Goal: Task Accomplishment & Management: Use online tool/utility

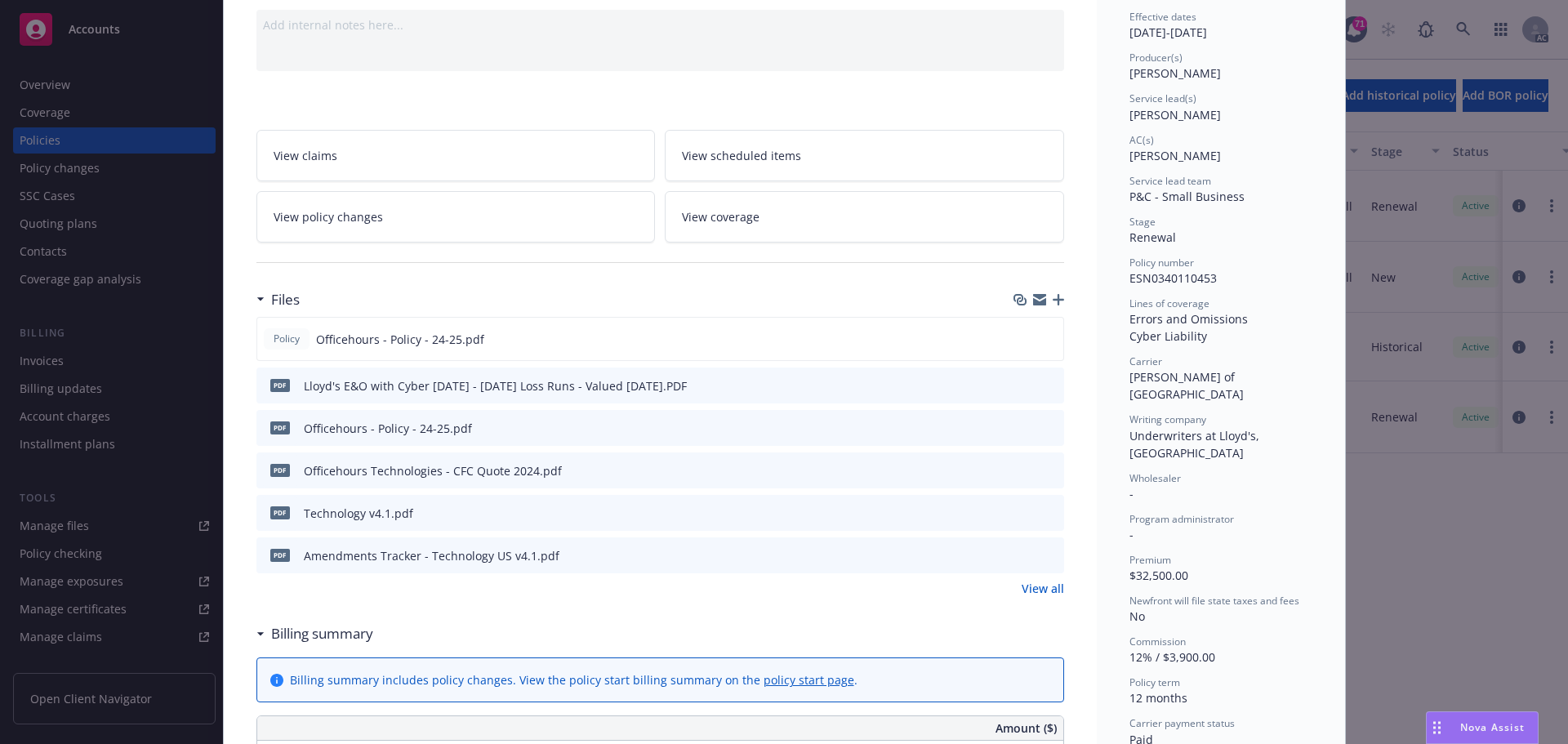
scroll to position [82, 0]
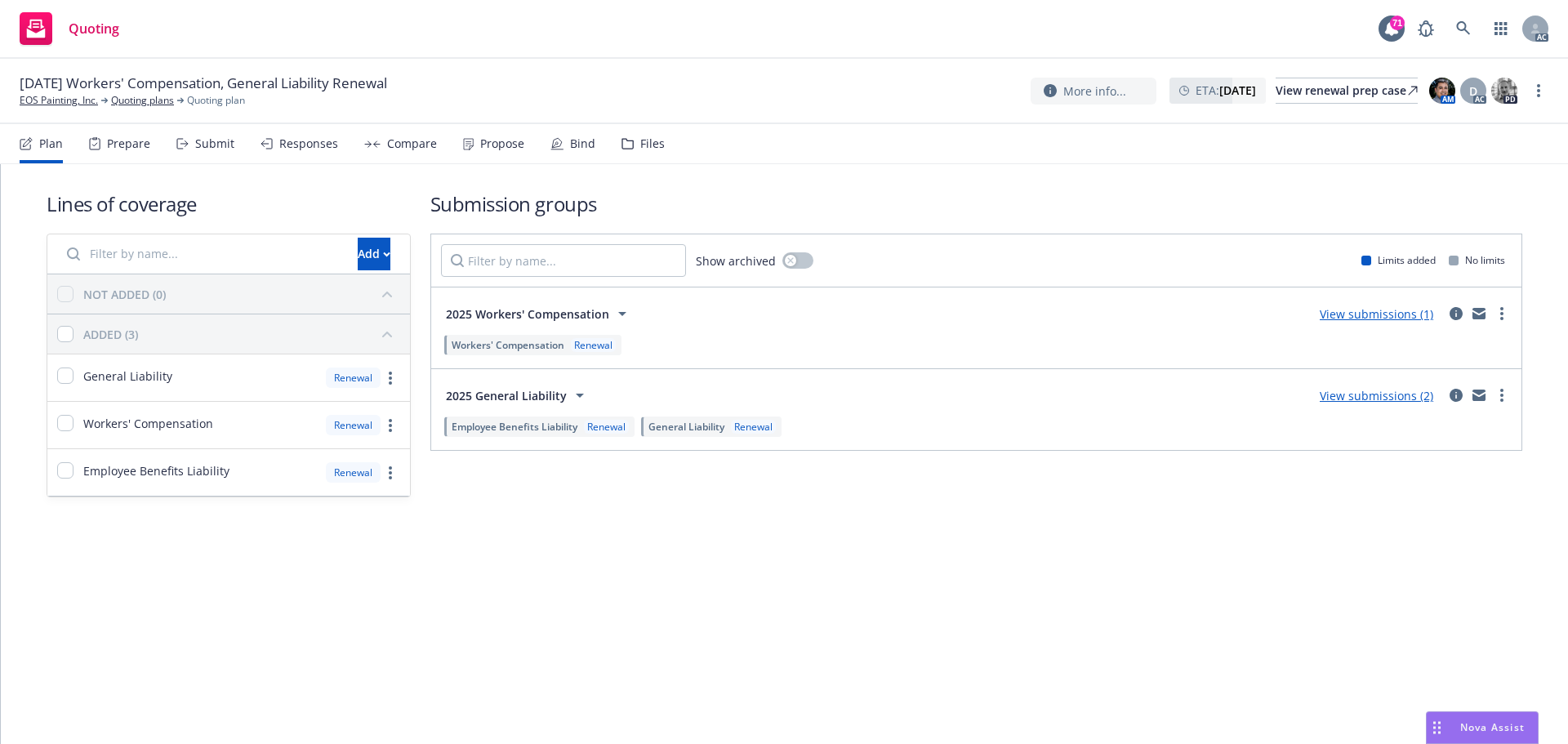
click at [211, 139] on div "Submit" at bounding box center [215, 143] width 40 height 13
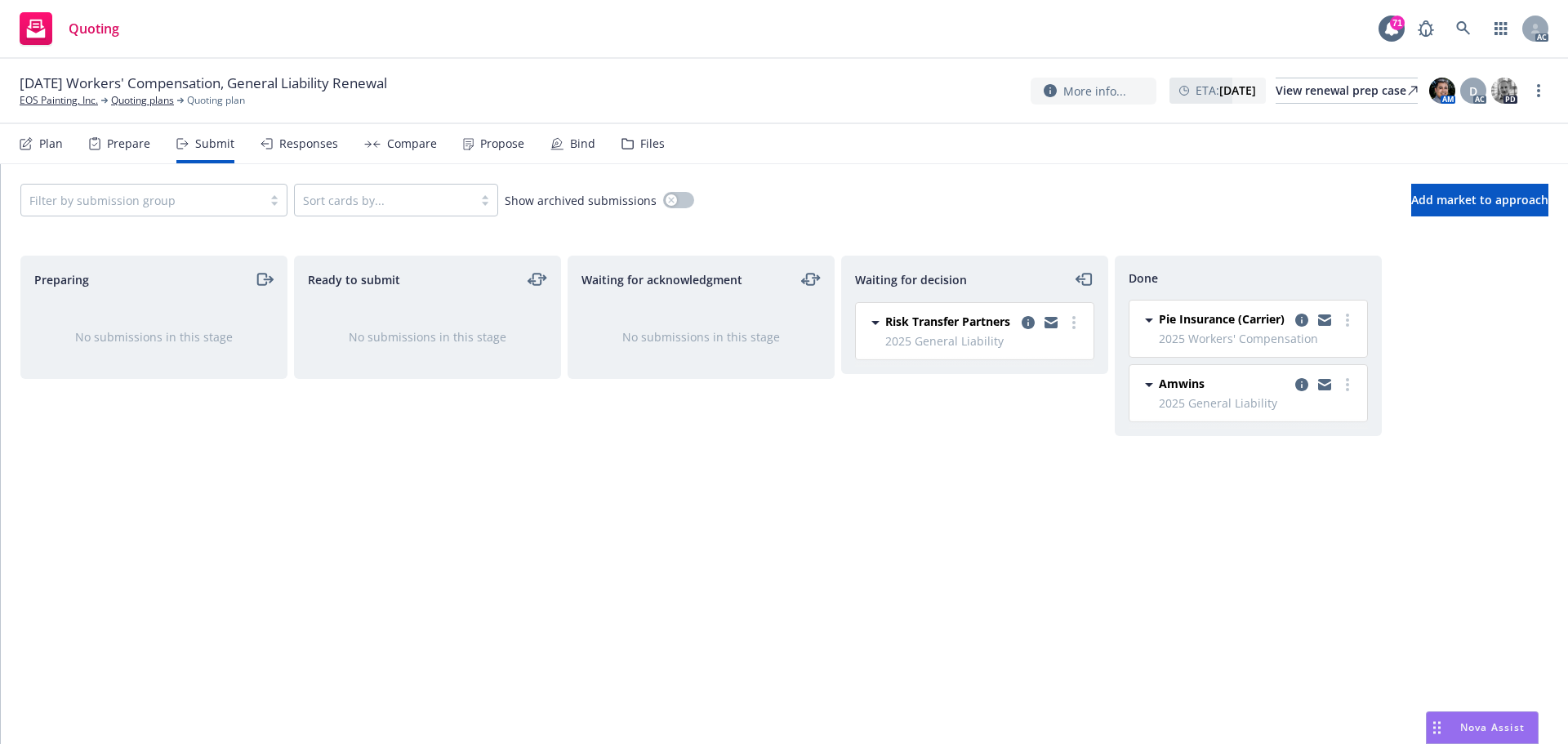
click at [292, 153] on div "Responses" at bounding box center [299, 143] width 77 height 40
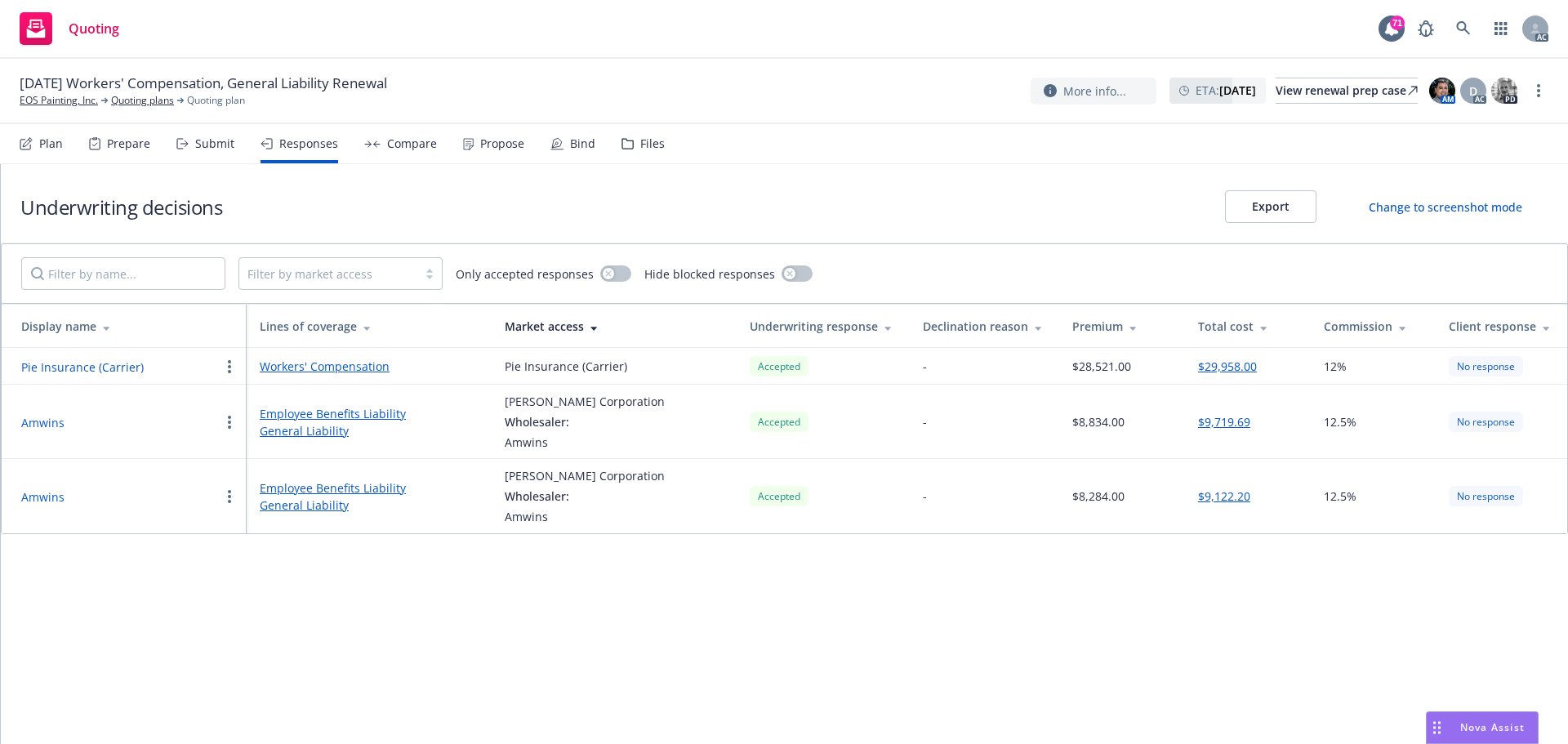
click at [210, 631] on div "Underwriting decisions Export Change to screenshot mode Filter by market access…" at bounding box center [784, 454] width 1567 height 580
click at [52, 424] on button "Amwins" at bounding box center [42, 423] width 43 height 18
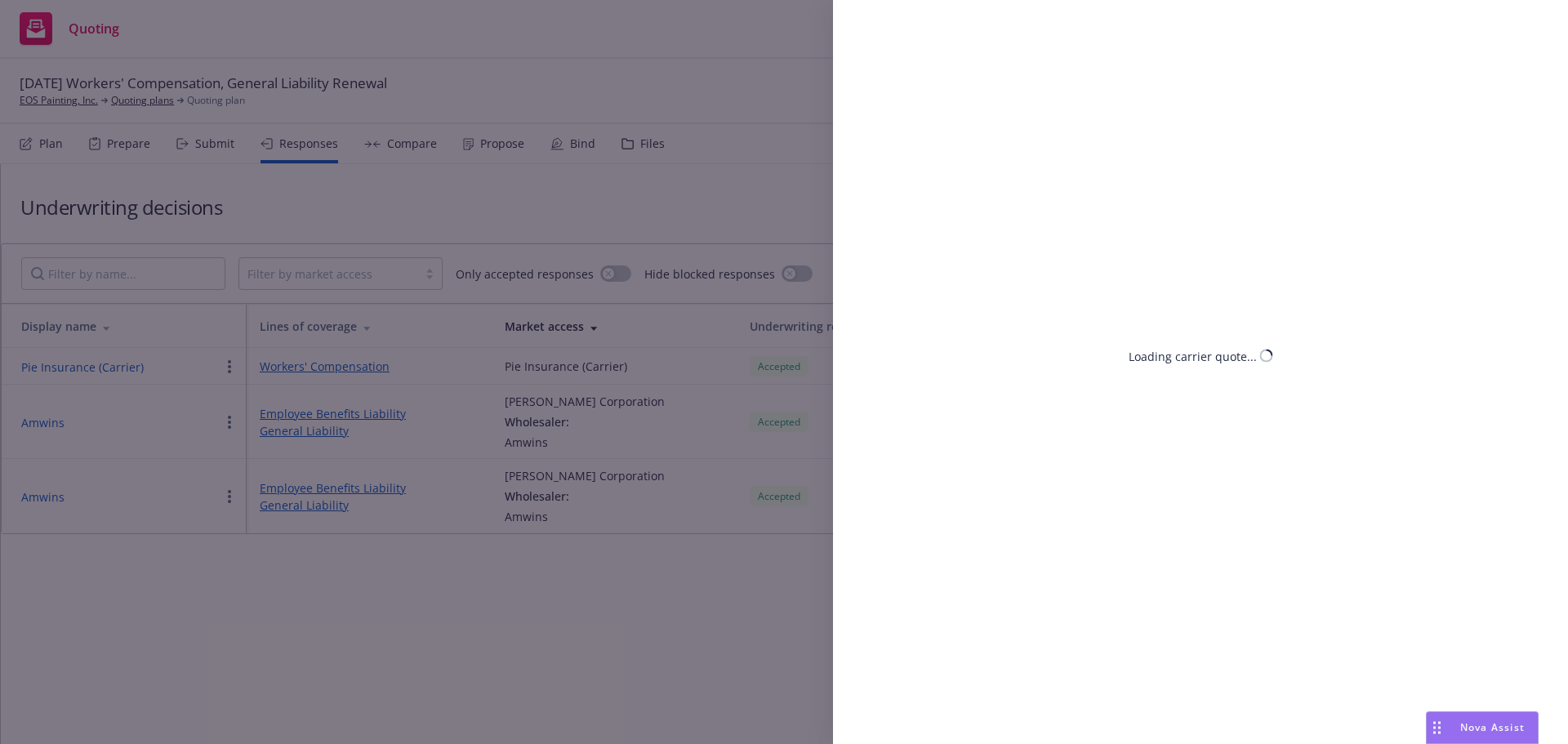
select select "CA"
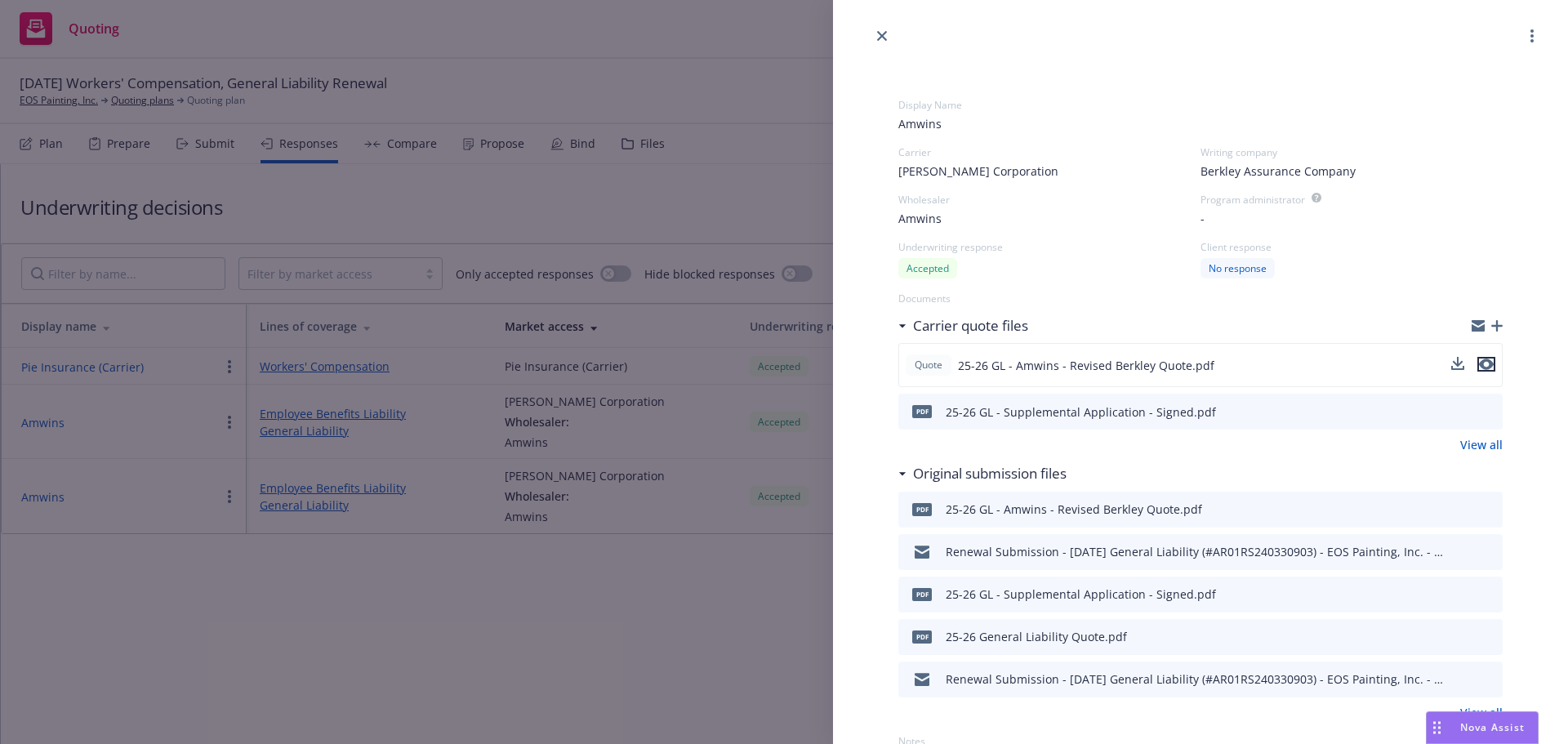
click at [1482, 364] on button "preview file" at bounding box center [1486, 364] width 18 height 15
click at [361, 573] on div "Display Name Amwins Carrier [PERSON_NAME] Corporation Writing company Berkley A…" at bounding box center [784, 372] width 1568 height 744
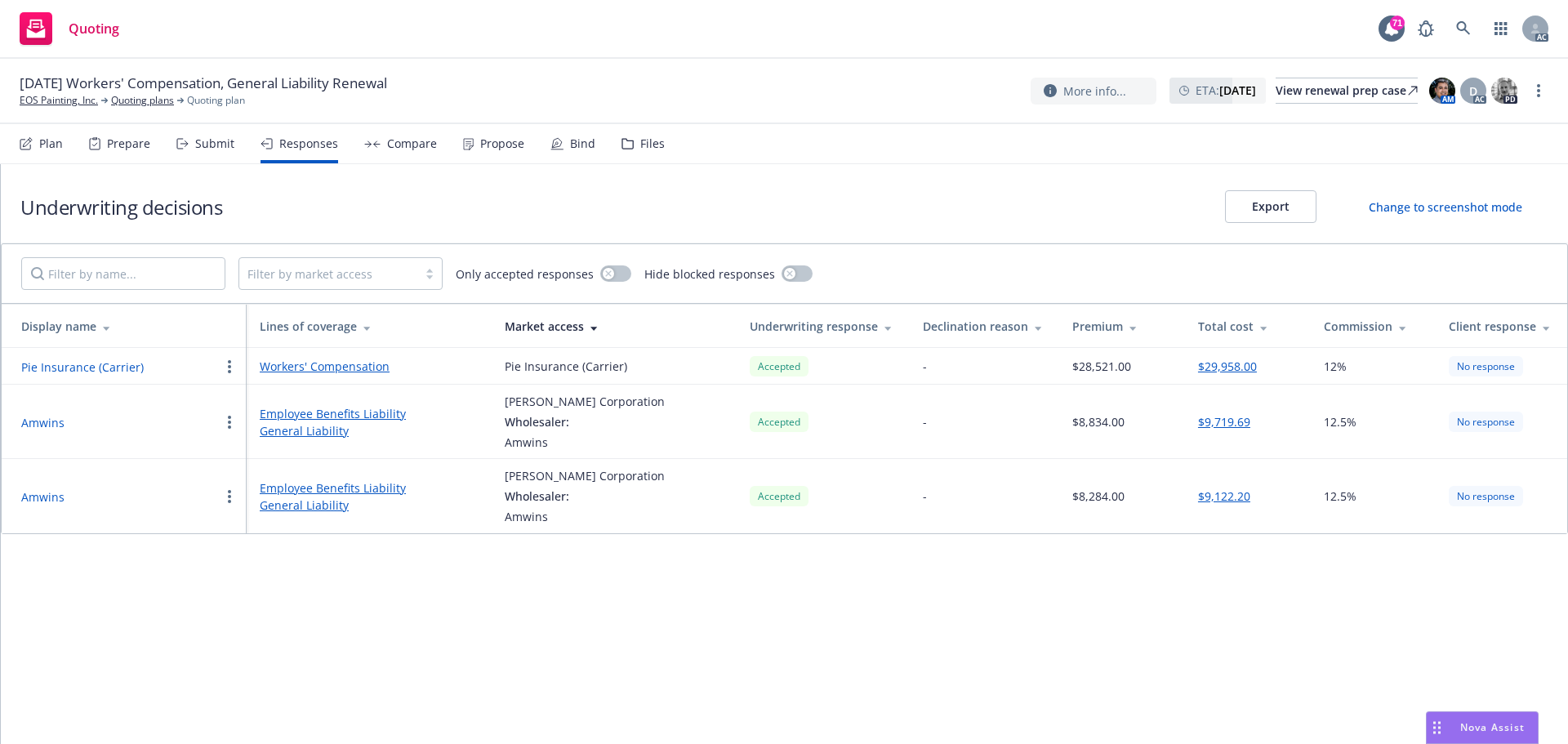
click at [488, 140] on div "Propose" at bounding box center [502, 143] width 44 height 13
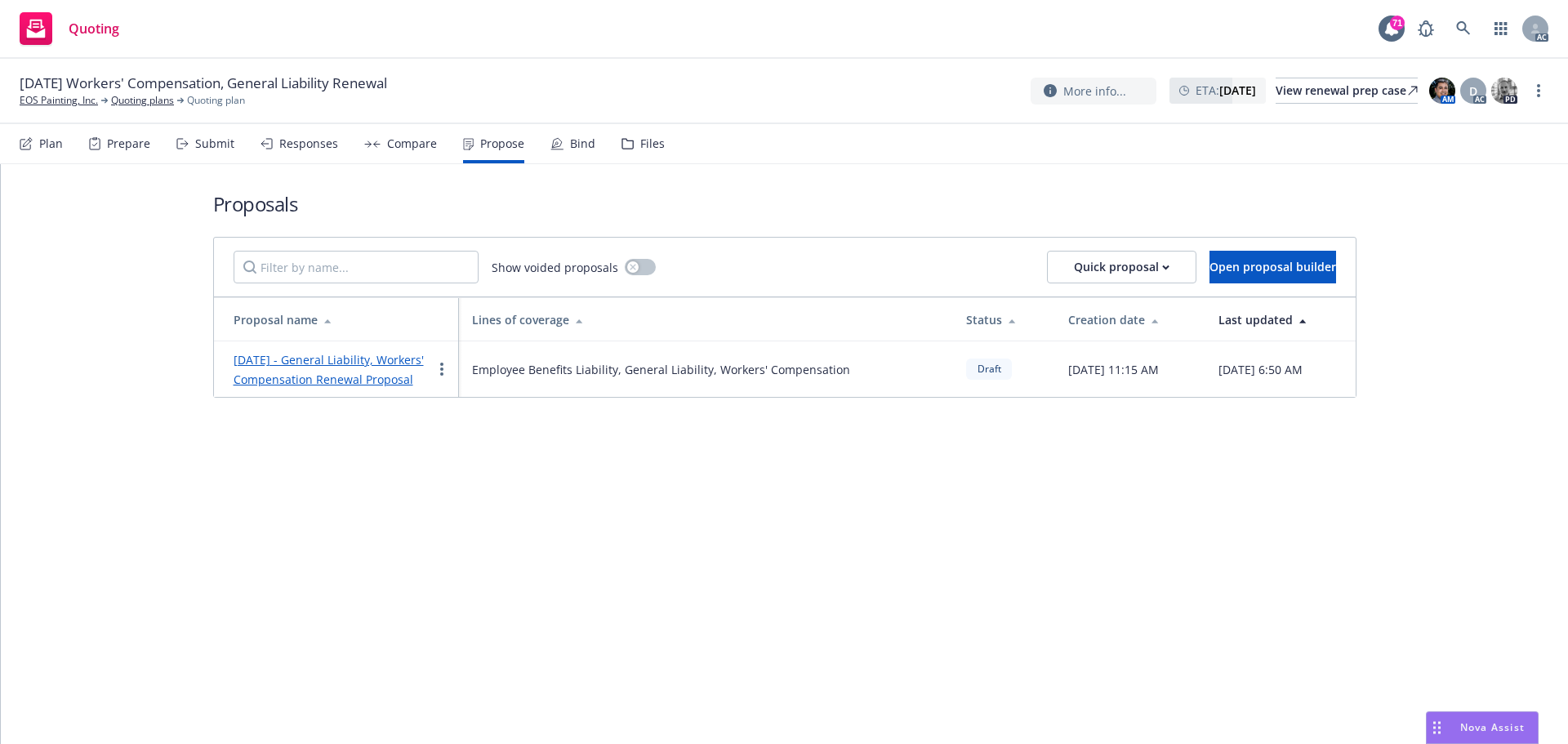
click at [335, 361] on link "[DATE] - General Liability, Workers' Compensation Renewal Proposal" at bounding box center [329, 369] width 190 height 35
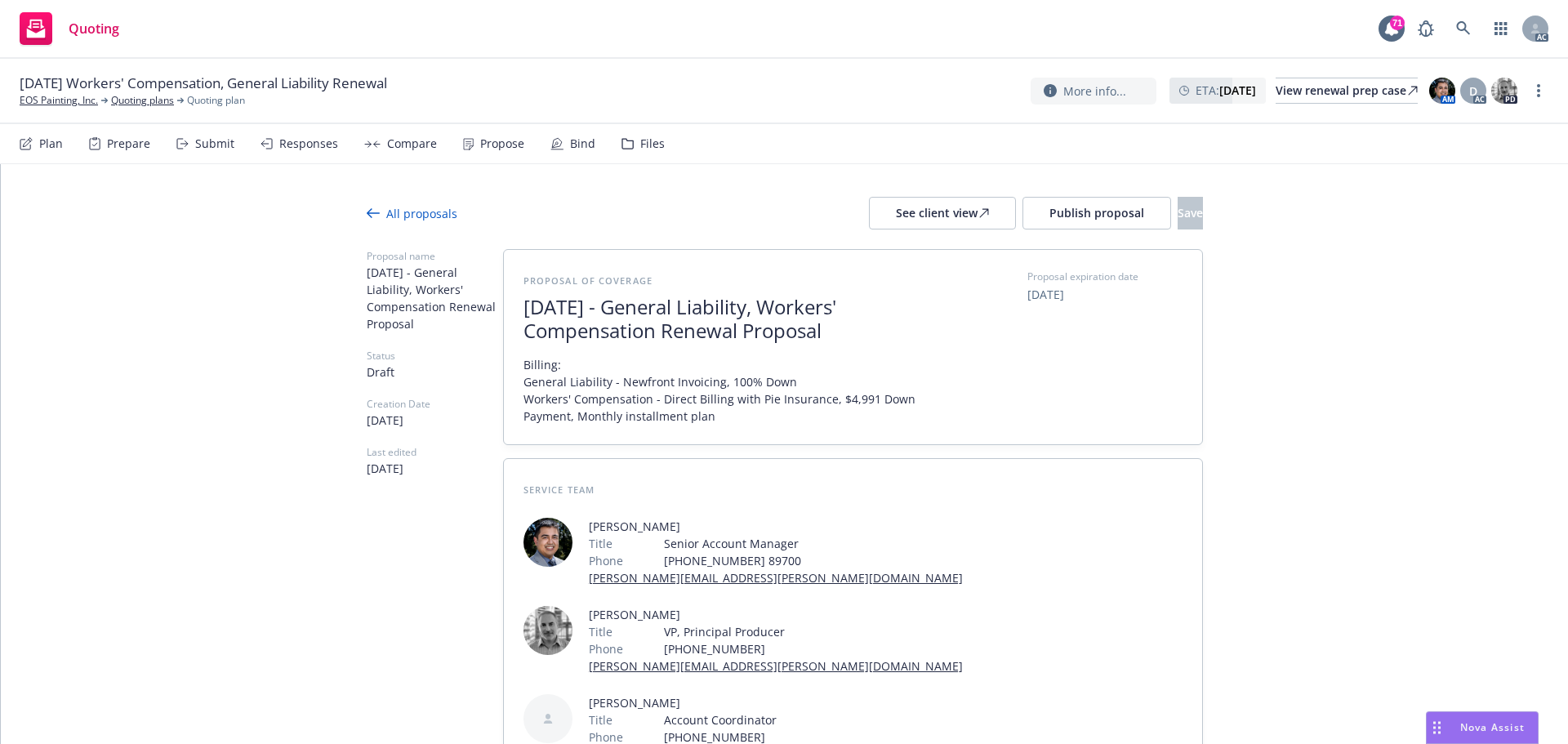
type textarea "x"
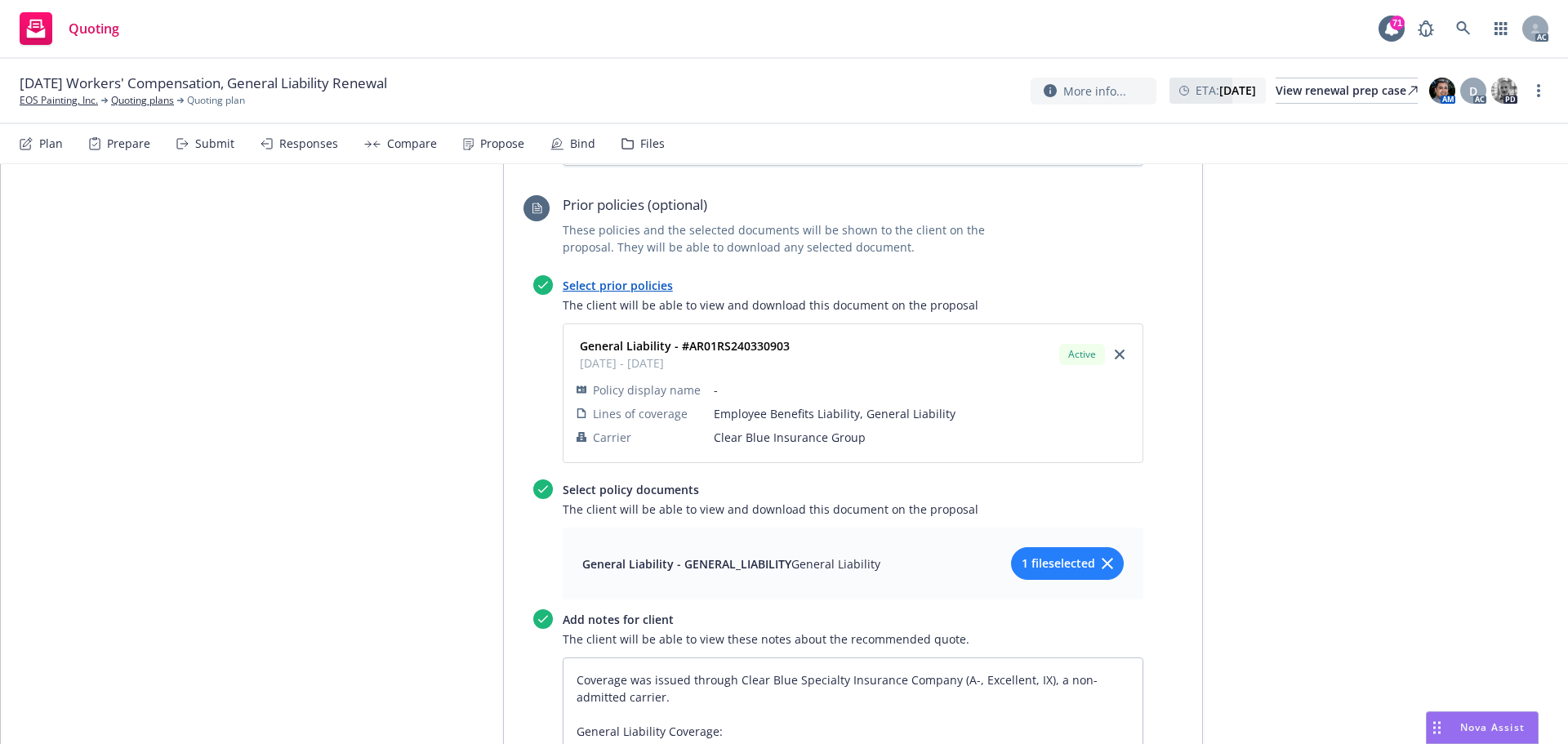
scroll to position [1748, 0]
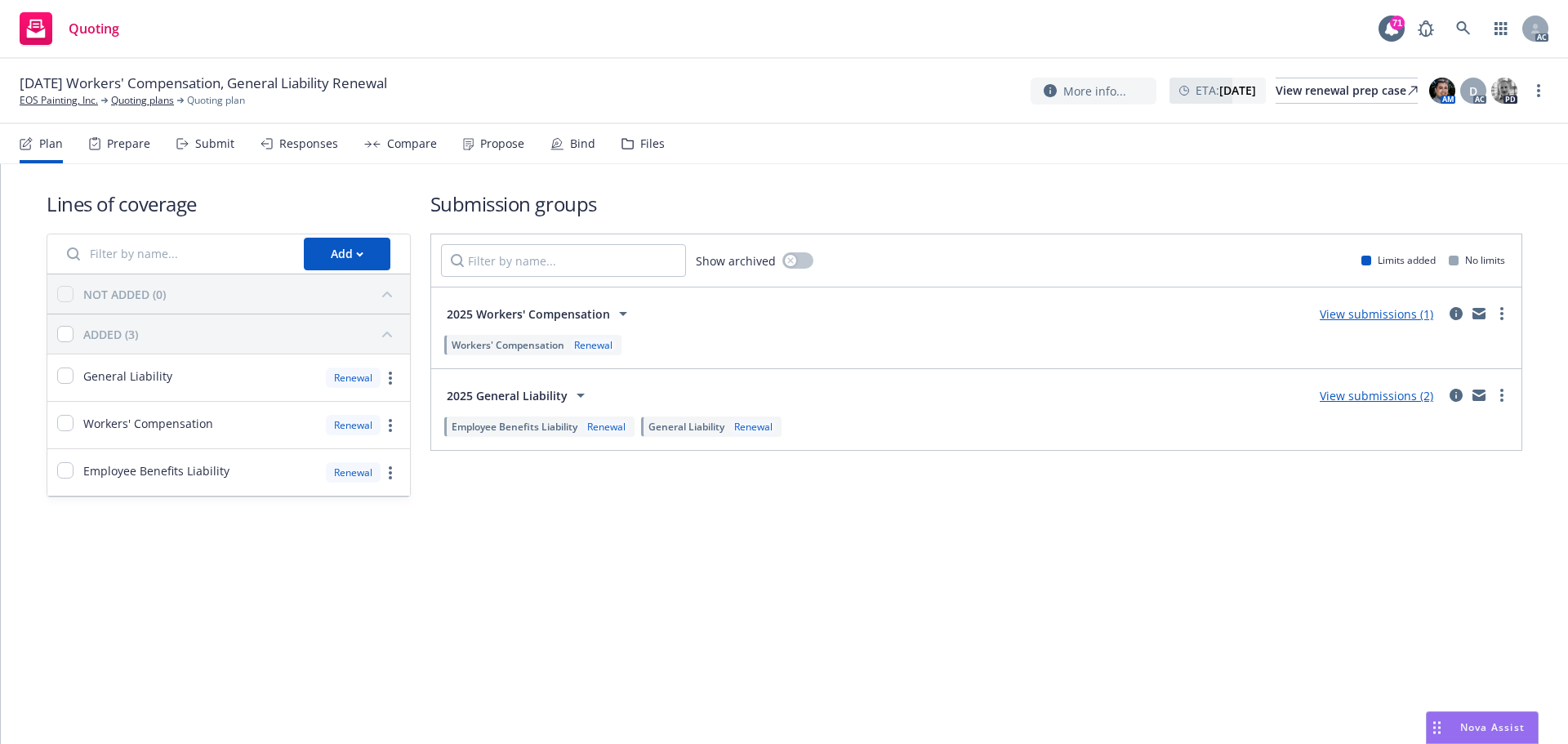
drag, startPoint x: 292, startPoint y: 594, endPoint x: 300, endPoint y: 455, distance: 139.2
click at [297, 580] on div "Lines of coverage Add NOT ADDED (0) ADDED (3) General Liability Renewal Workers…" at bounding box center [784, 454] width 1567 height 580
click at [198, 133] on div "Submit" at bounding box center [206, 143] width 58 height 40
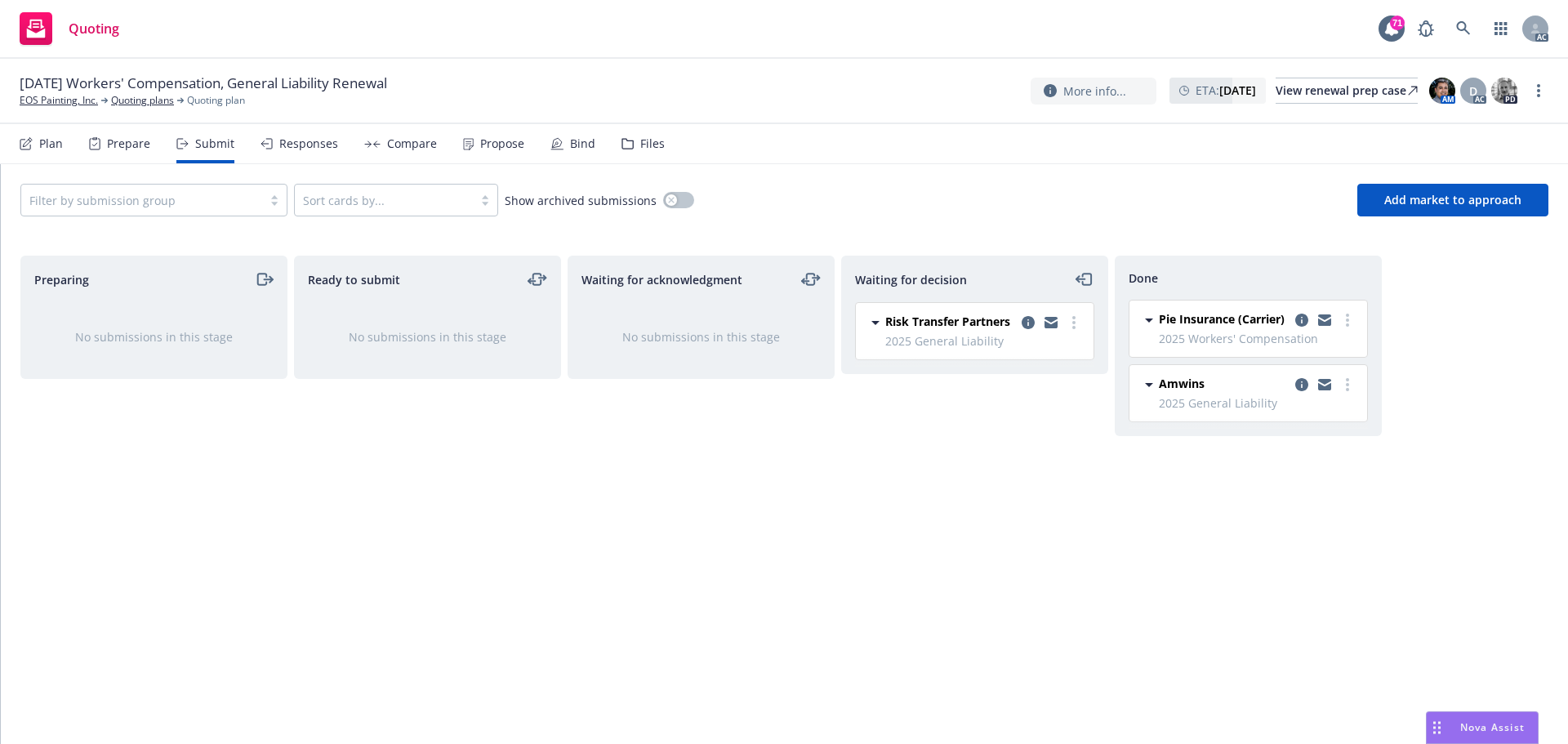
click at [297, 144] on div "Responses" at bounding box center [309, 143] width 59 height 13
